Goal: Transaction & Acquisition: Purchase product/service

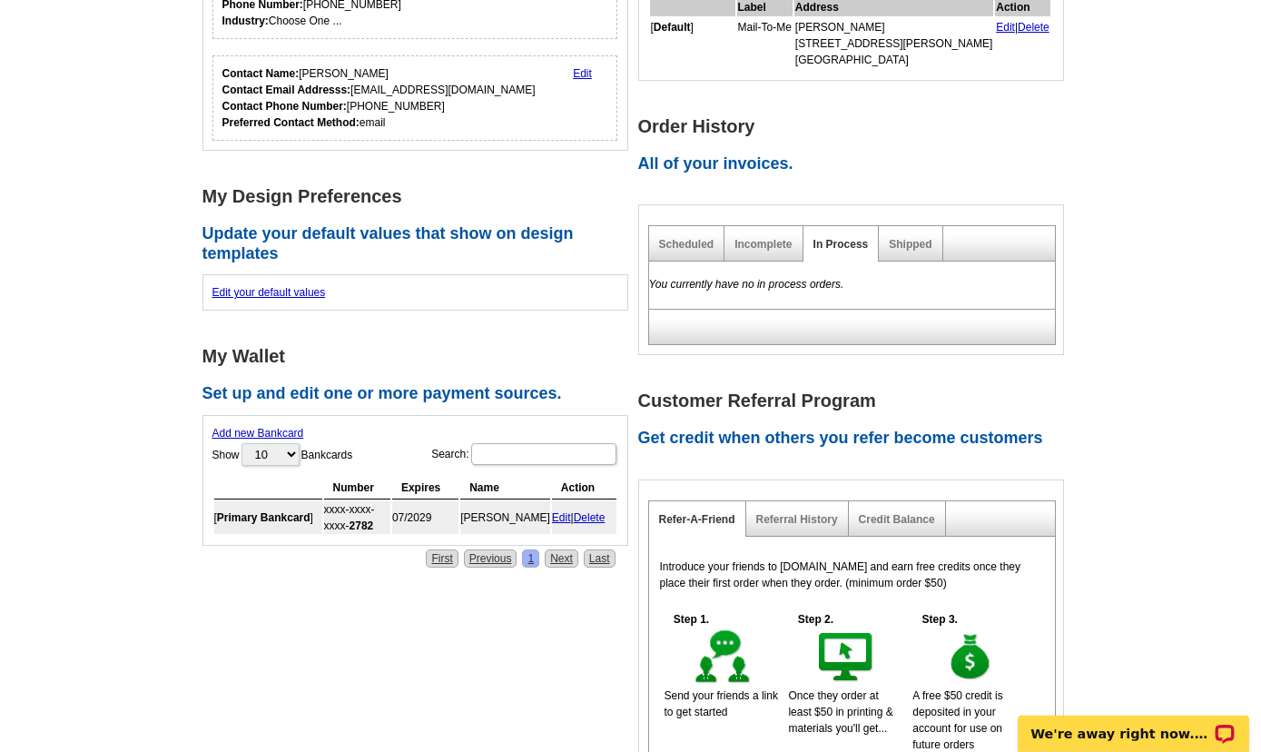
scroll to position [588, 0]
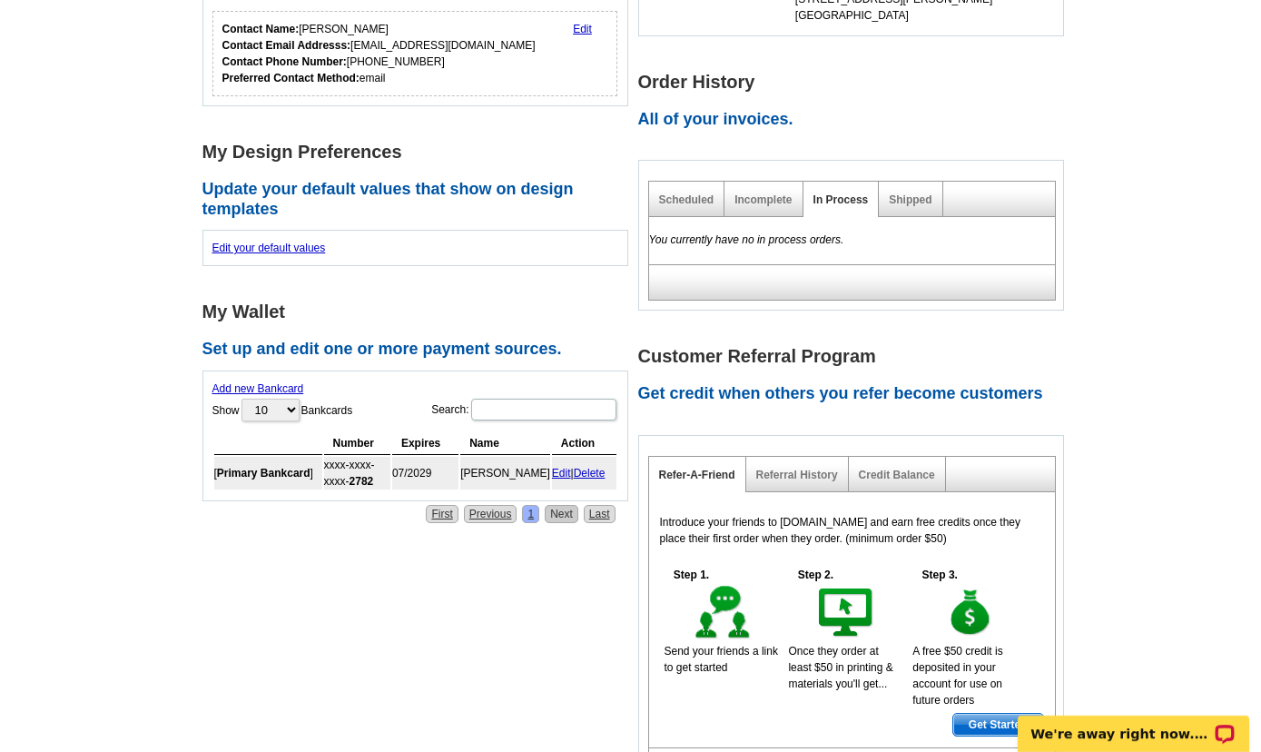
click at [560, 519] on link "Next" at bounding box center [562, 514] width 34 height 18
click at [472, 513] on link "Previous" at bounding box center [491, 514] width 54 height 18
click at [509, 287] on div "Account Information Update your user information. Username: StephenCarrigan@rem…" at bounding box center [420, 110] width 436 height 826
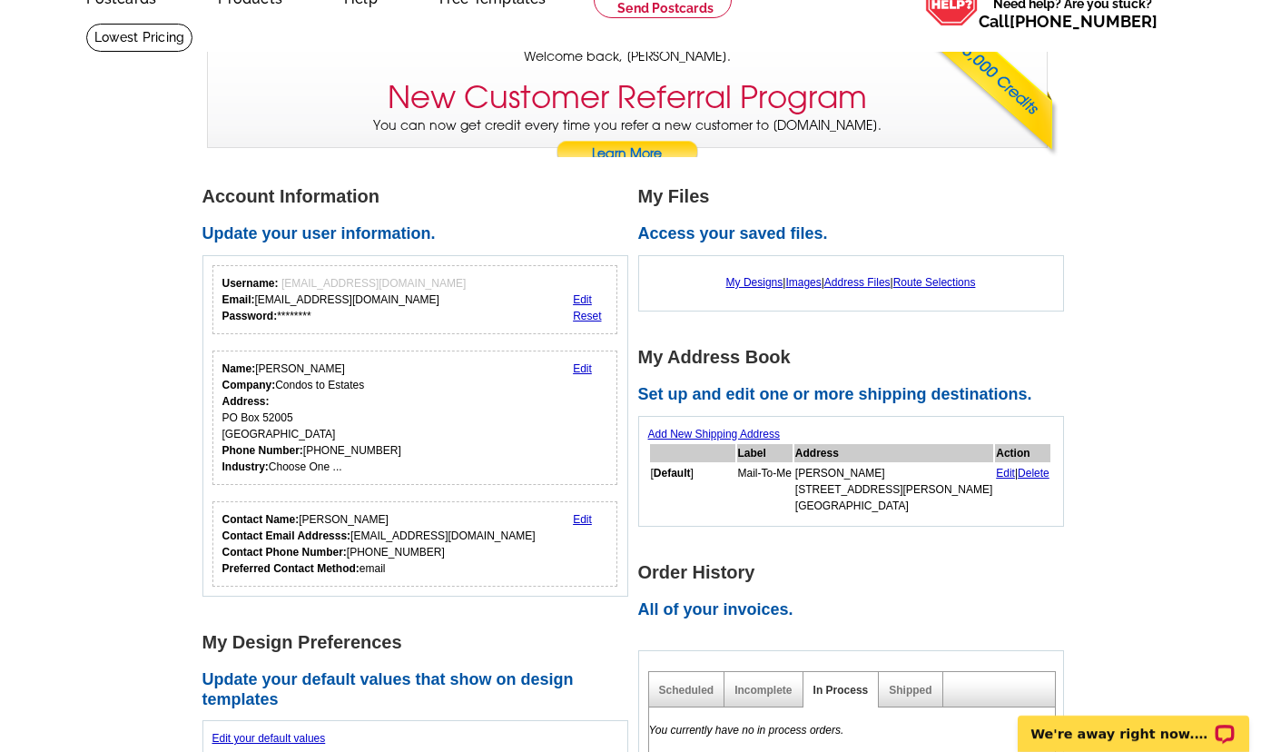
scroll to position [0, 0]
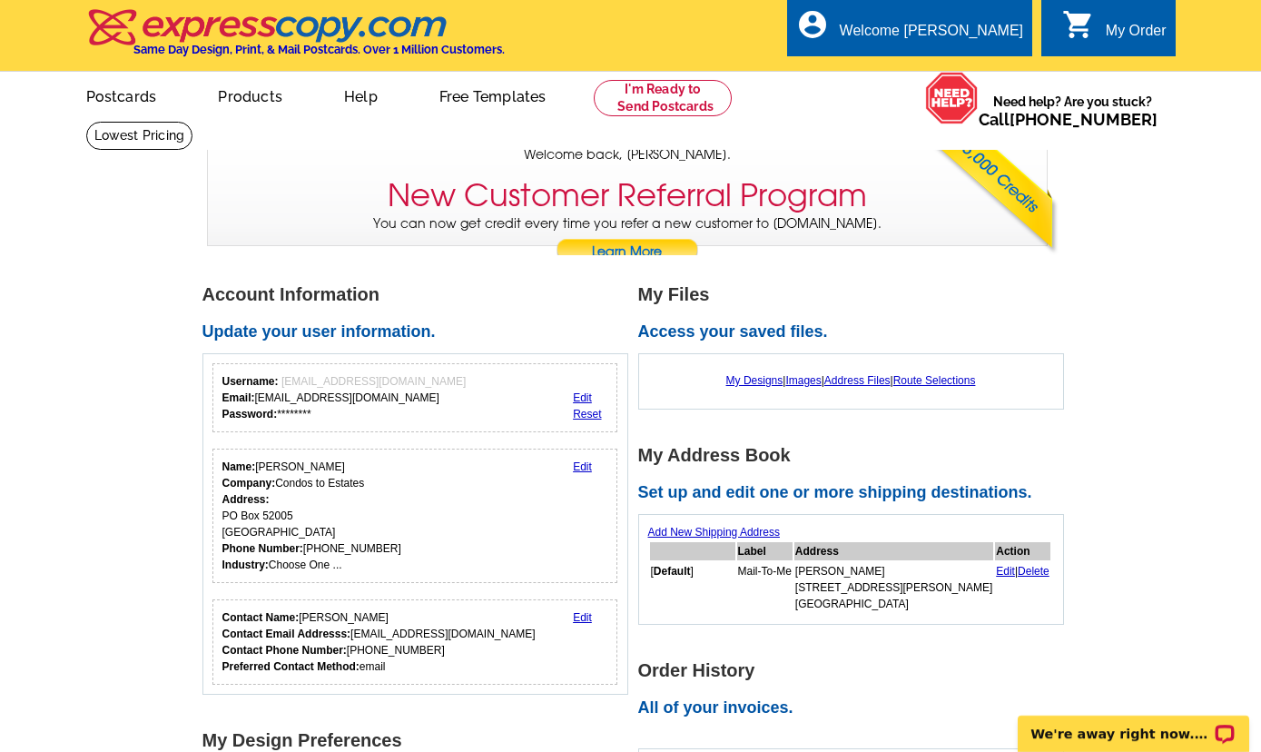
click at [1103, 36] on link "0 shopping_cart My Order" at bounding box center [1114, 31] width 104 height 23
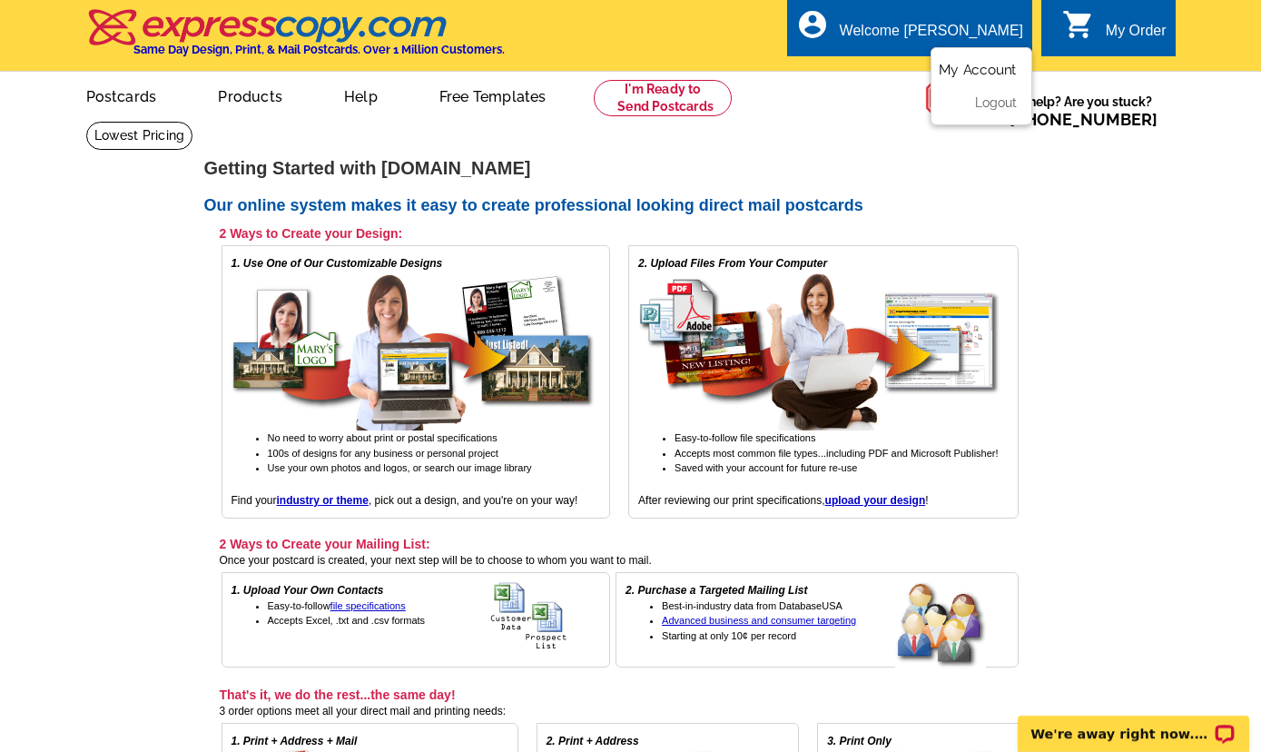
click at [964, 73] on link "My Account" at bounding box center [978, 70] width 78 height 16
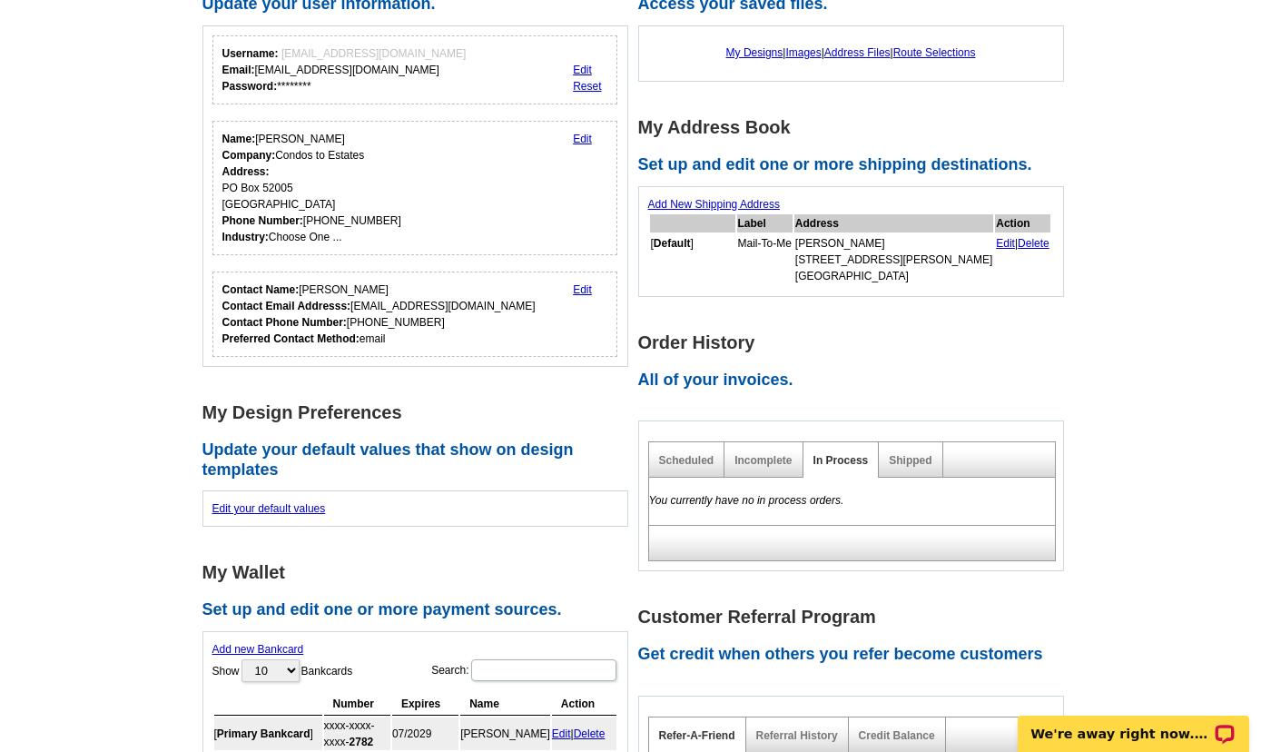
scroll to position [196, 0]
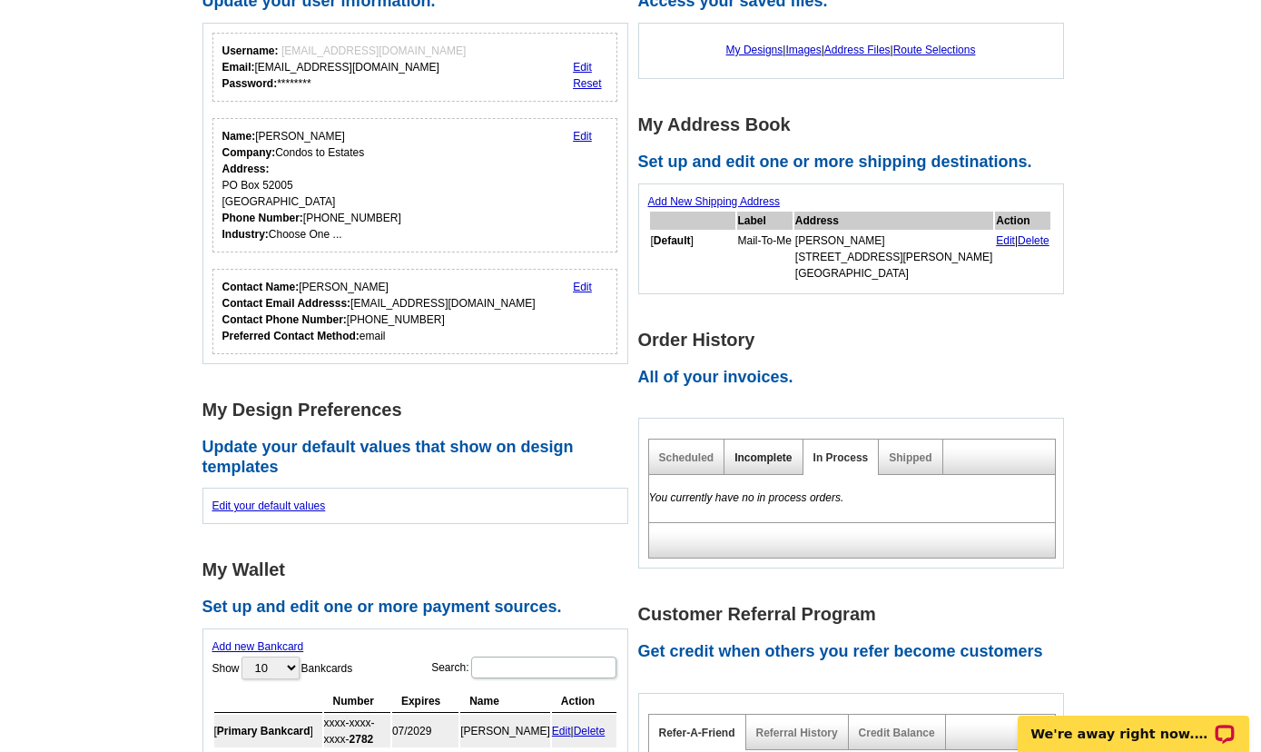
click at [770, 463] on link "Incomplete" at bounding box center [762, 457] width 57 height 13
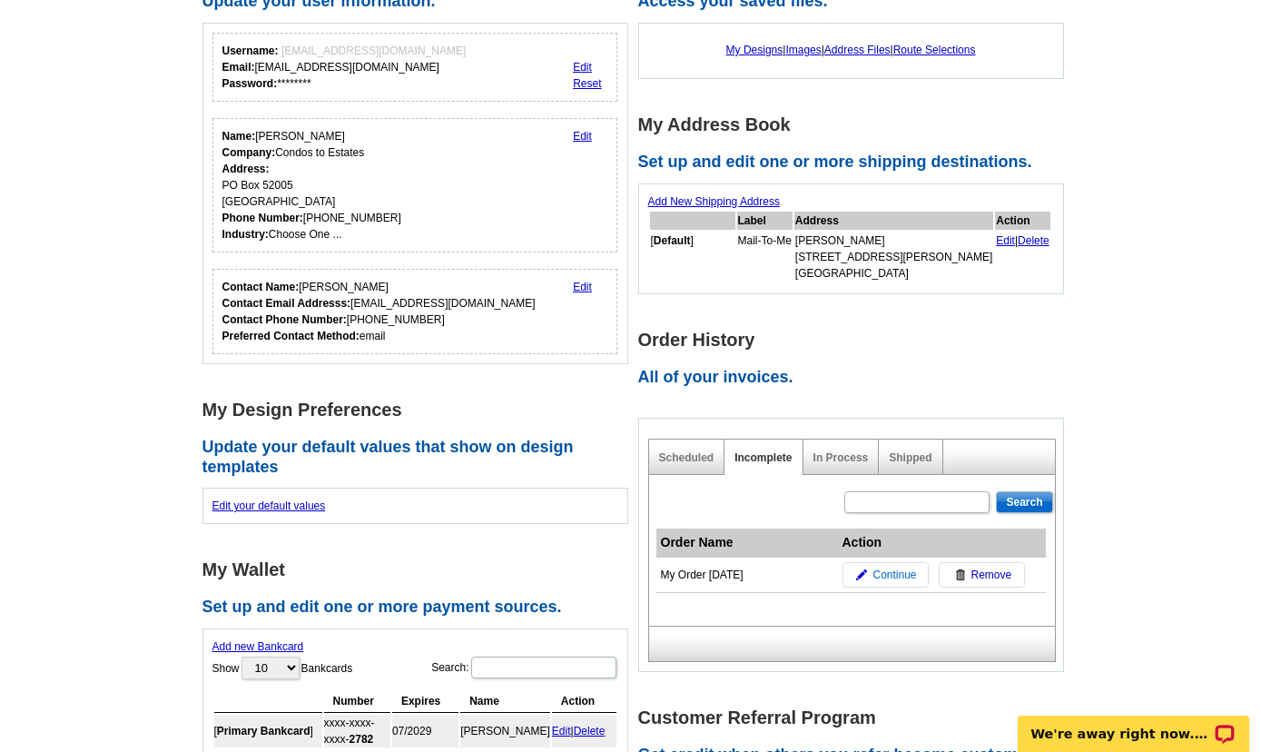
click at [888, 577] on span "Continue" at bounding box center [894, 574] width 44 height 16
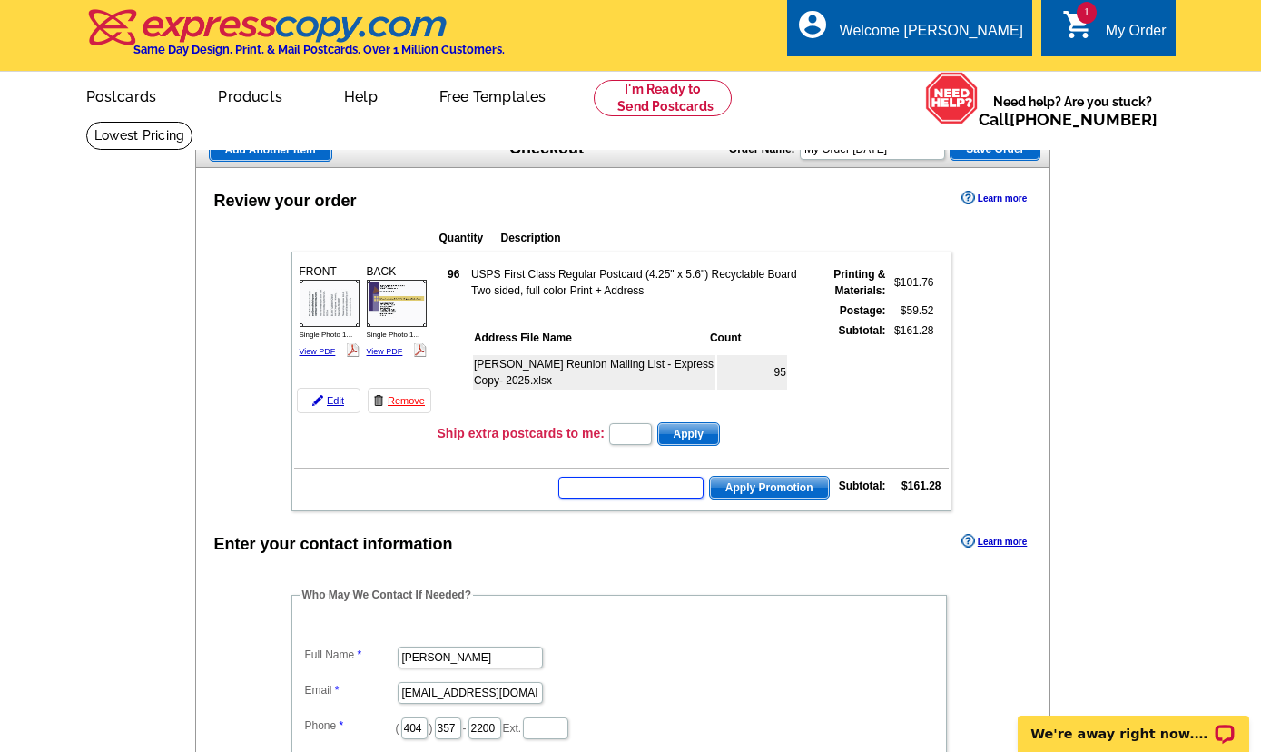
click at [614, 491] on input "text" at bounding box center [630, 488] width 145 height 22
type input "promo50"
click at [709, 476] on button "Apply Promotion" at bounding box center [769, 488] width 121 height 24
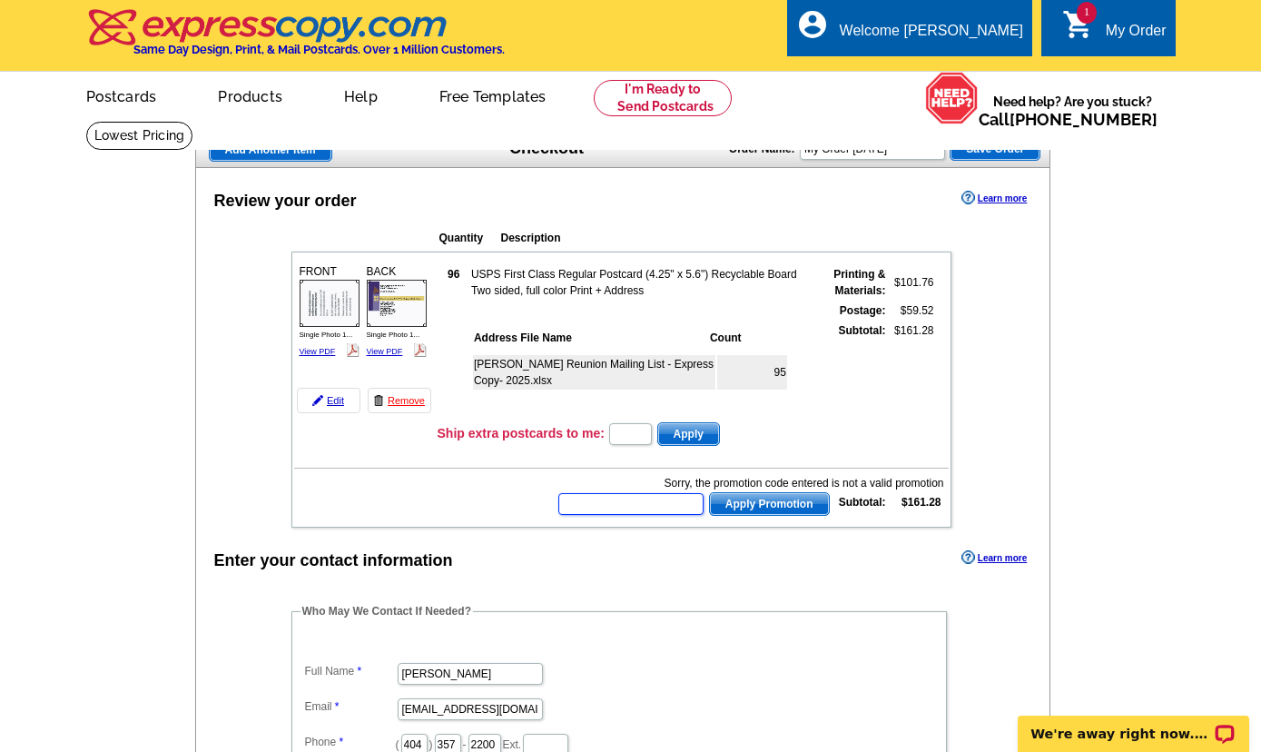
click at [654, 505] on input "text" at bounding box center [630, 504] width 145 height 22
type input "PMUSA50"
click at [783, 509] on span "Apply Promotion" at bounding box center [769, 504] width 119 height 22
click at [625, 502] on input "text" at bounding box center [630, 504] width 145 height 22
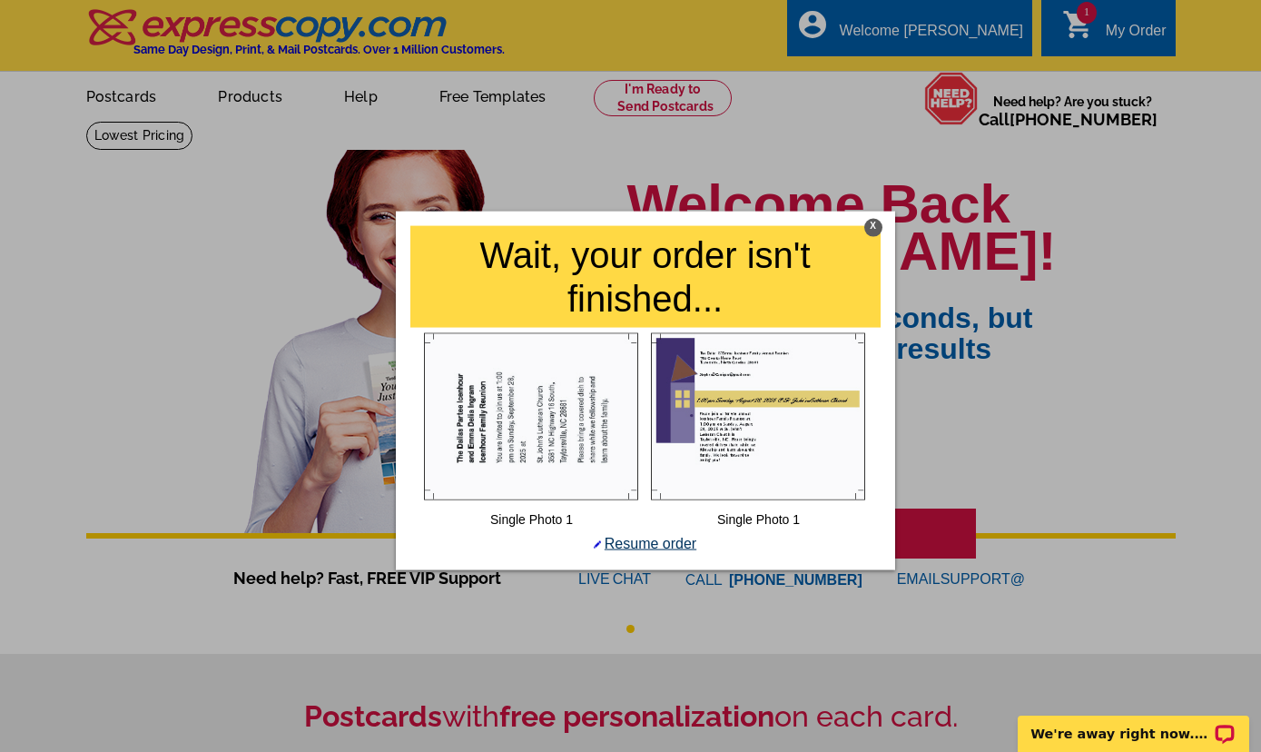
click at [677, 546] on link "Resume order" at bounding box center [645, 542] width 103 height 15
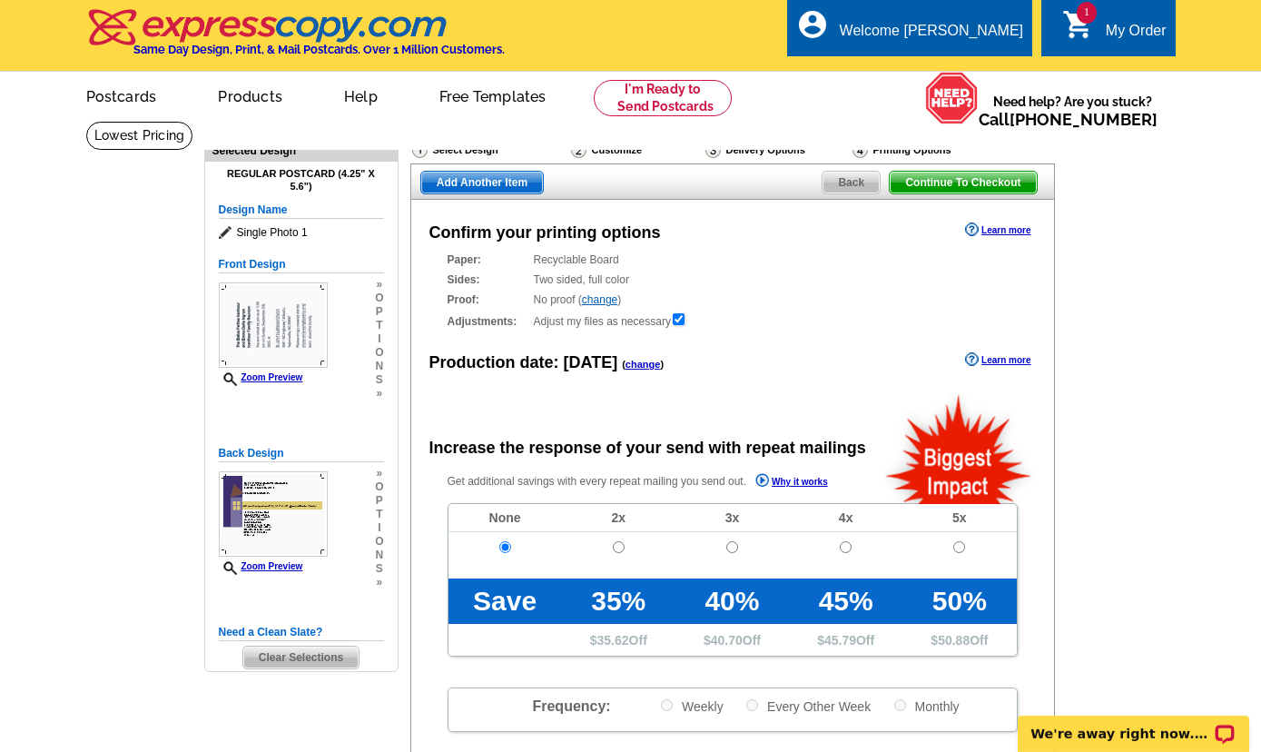
click at [962, 189] on span "Continue To Checkout" at bounding box center [963, 183] width 146 height 22
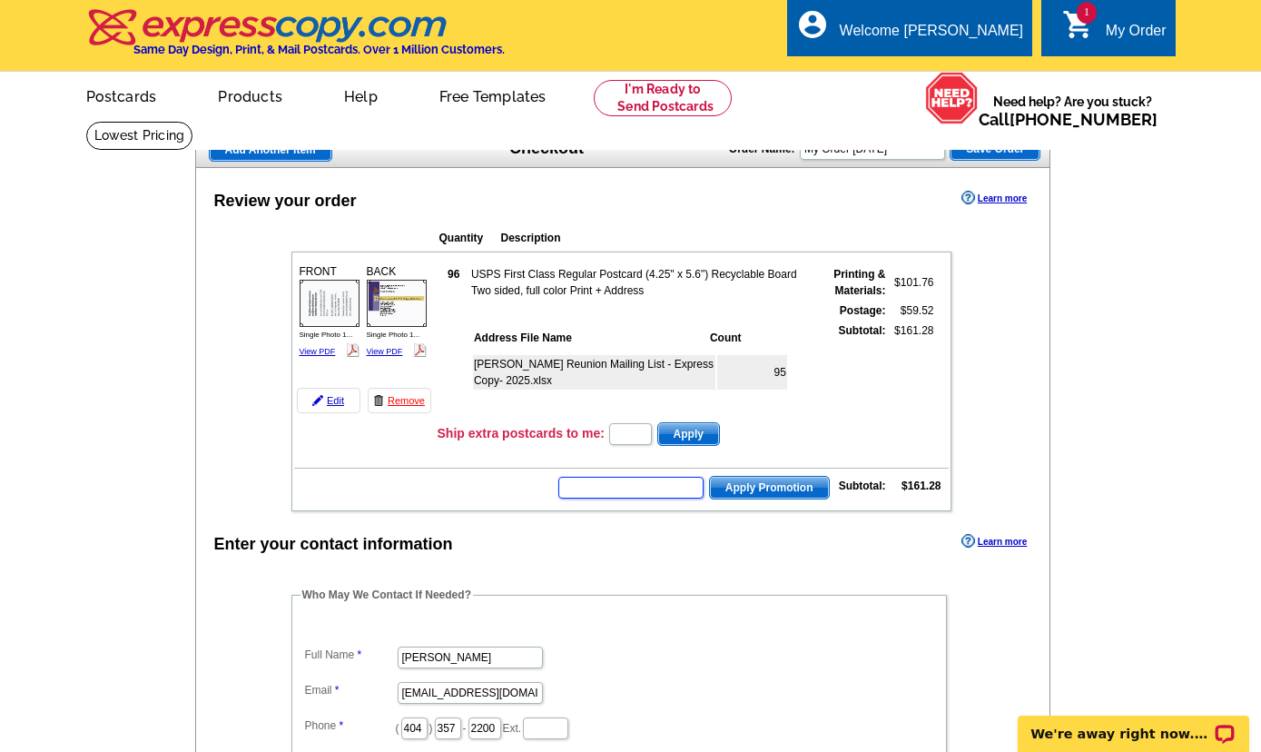
click at [634, 487] on input "text" at bounding box center [630, 488] width 145 height 22
type input "hurry40"
click at [709, 476] on button "Apply Promotion" at bounding box center [769, 488] width 121 height 24
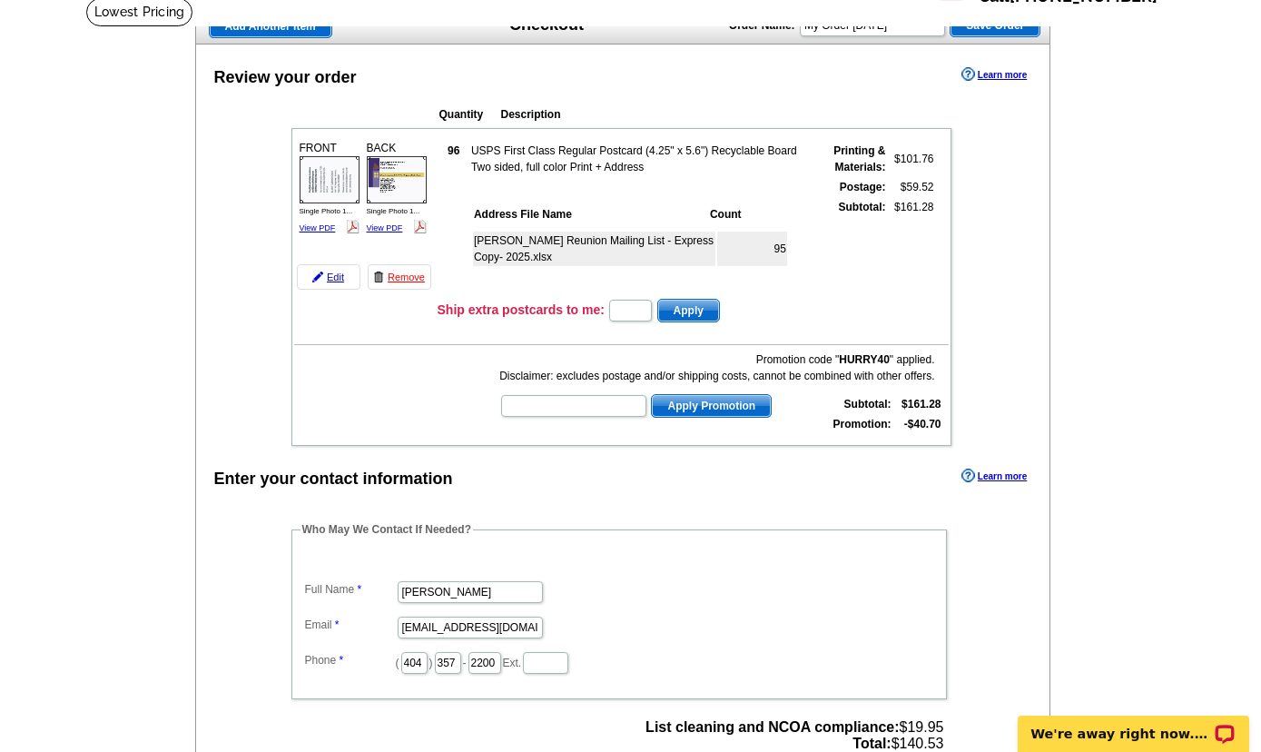
scroll to position [108, 0]
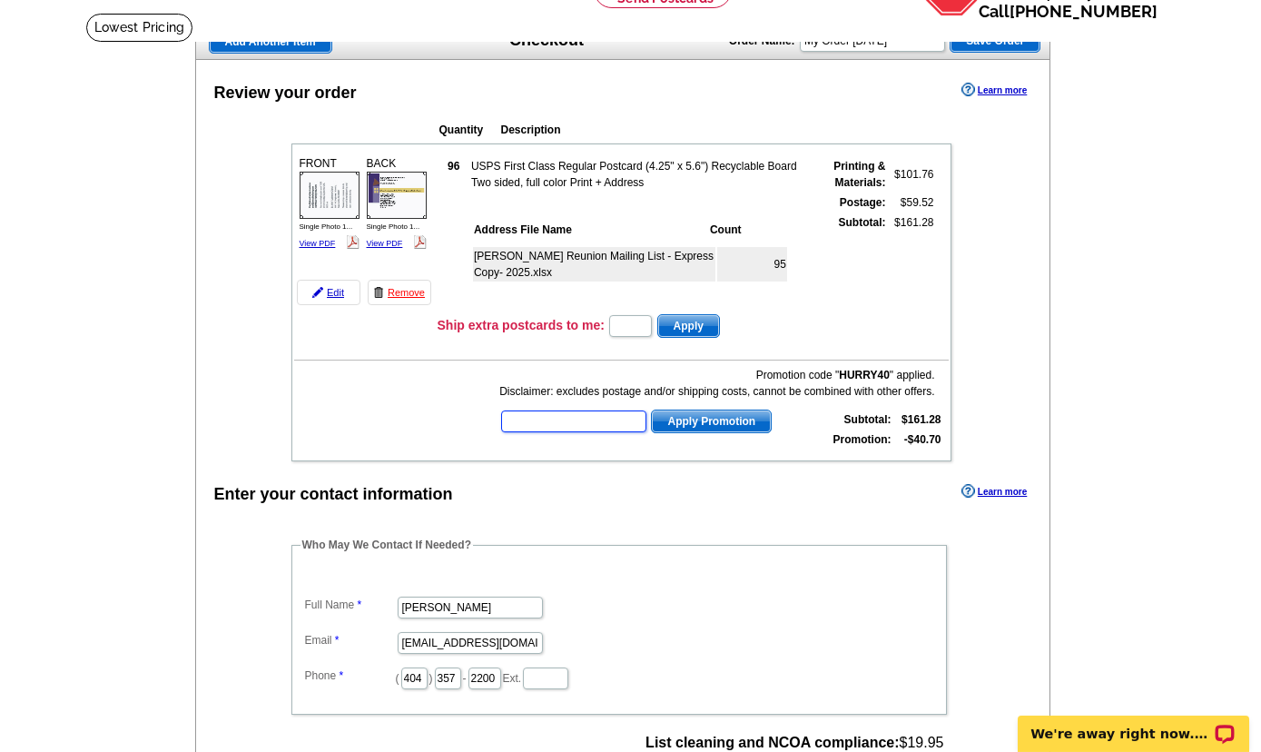
click at [554, 424] on input "text" at bounding box center [573, 421] width 145 height 22
type input "promo8"
click at [738, 428] on span "Apply Promotion" at bounding box center [711, 421] width 119 height 22
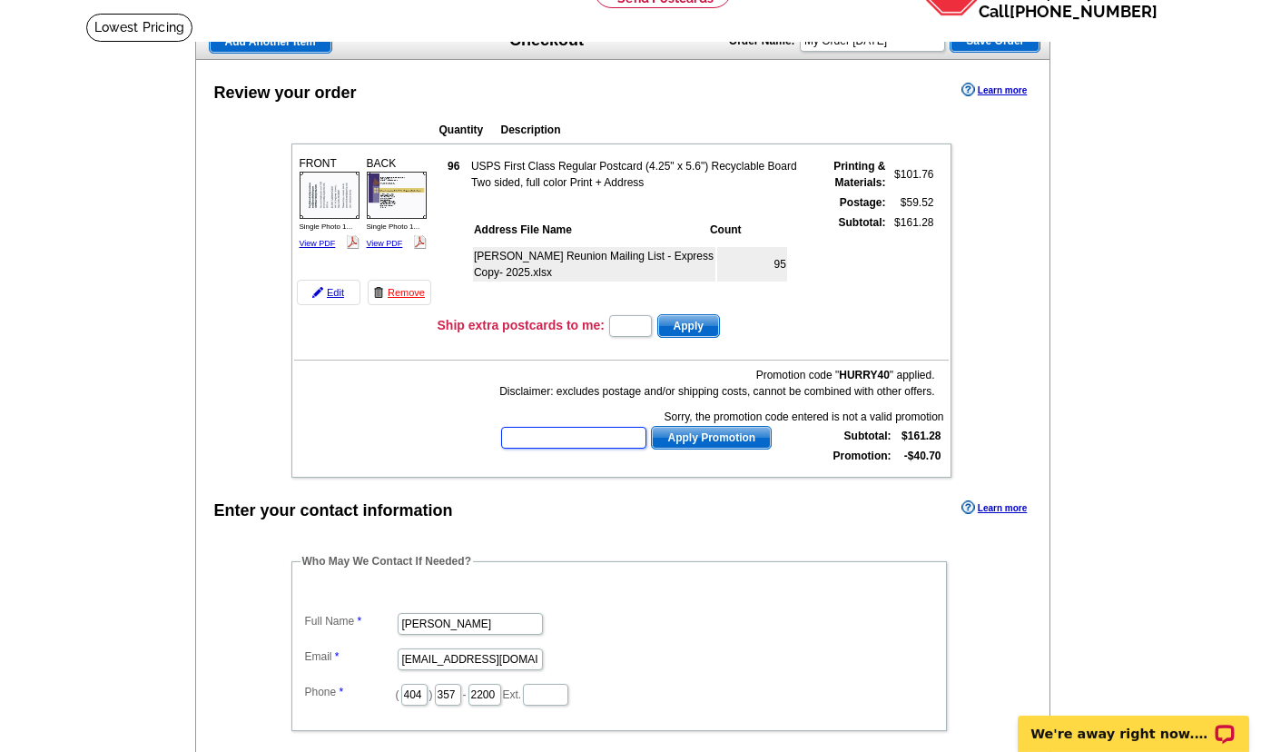
click at [590, 445] on input "text" at bounding box center [573, 438] width 145 height 22
type input "save10"
click at [722, 438] on span "Apply Promotion" at bounding box center [711, 438] width 119 height 22
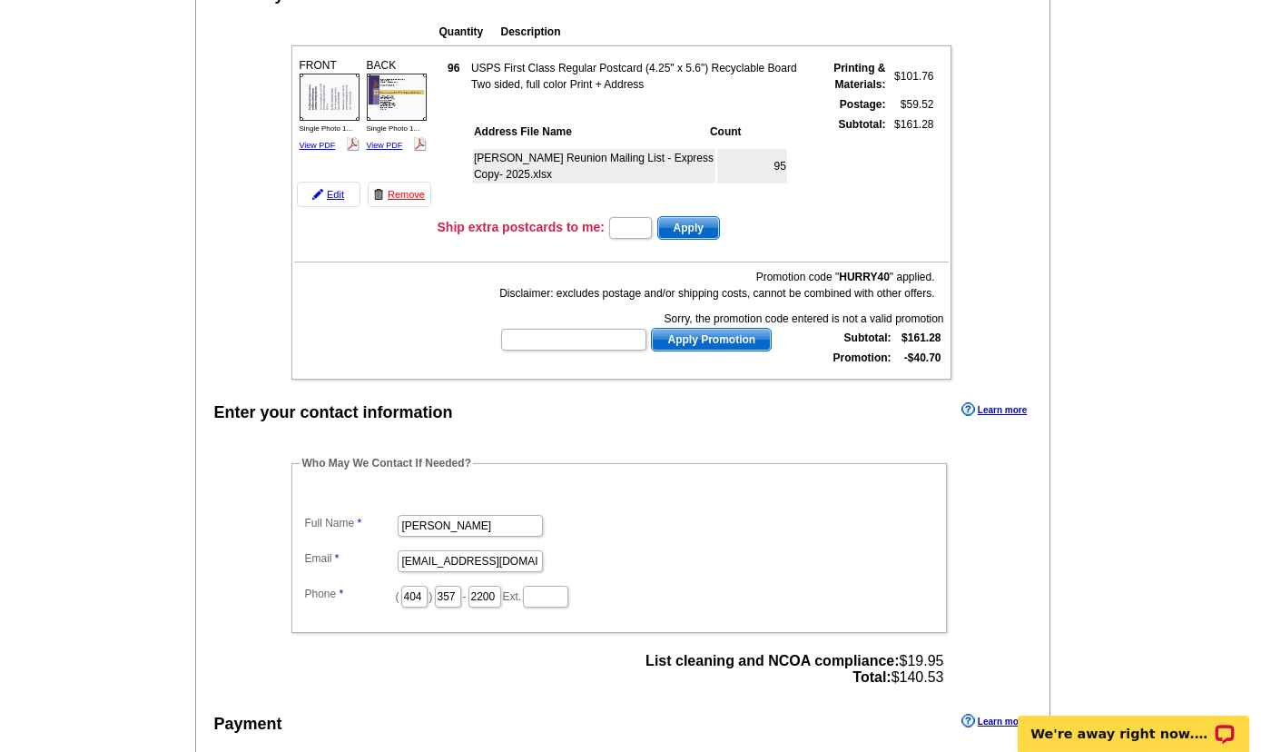
scroll to position [0, 0]
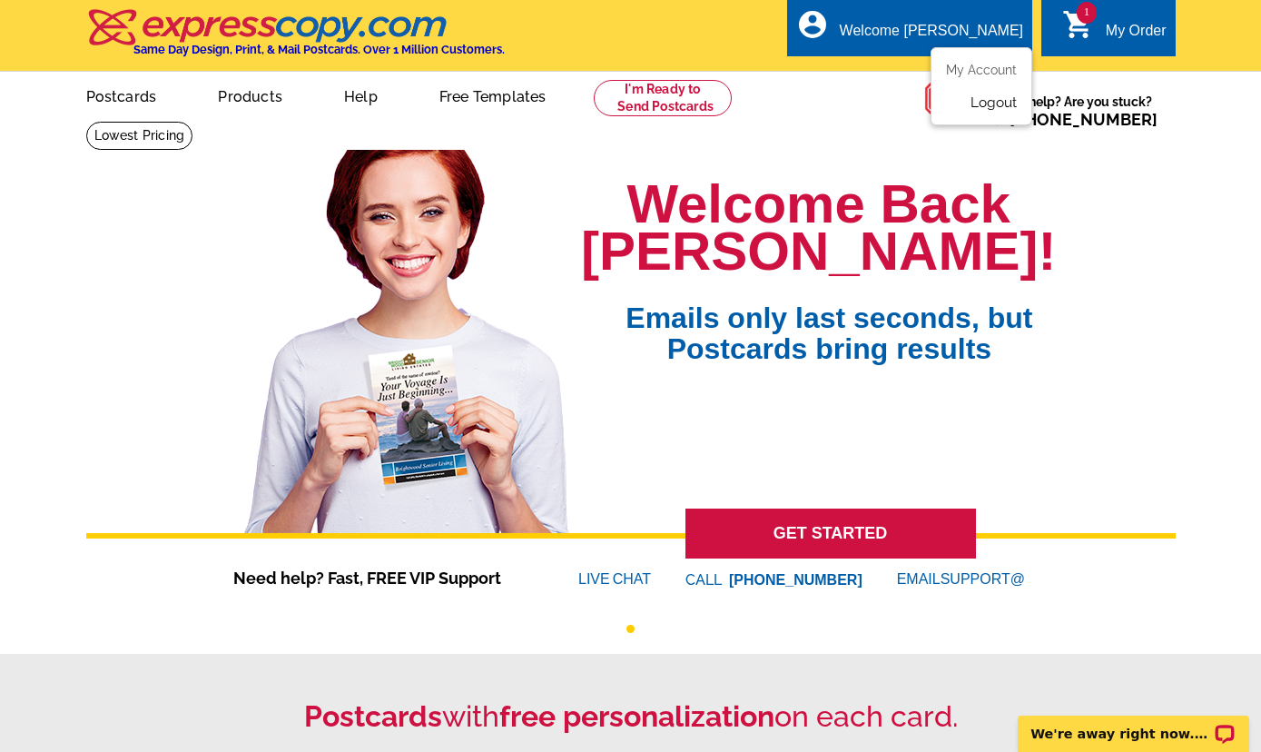
click at [979, 109] on link "Logout" at bounding box center [993, 102] width 46 height 16
